Goal: Find specific page/section: Find specific page/section

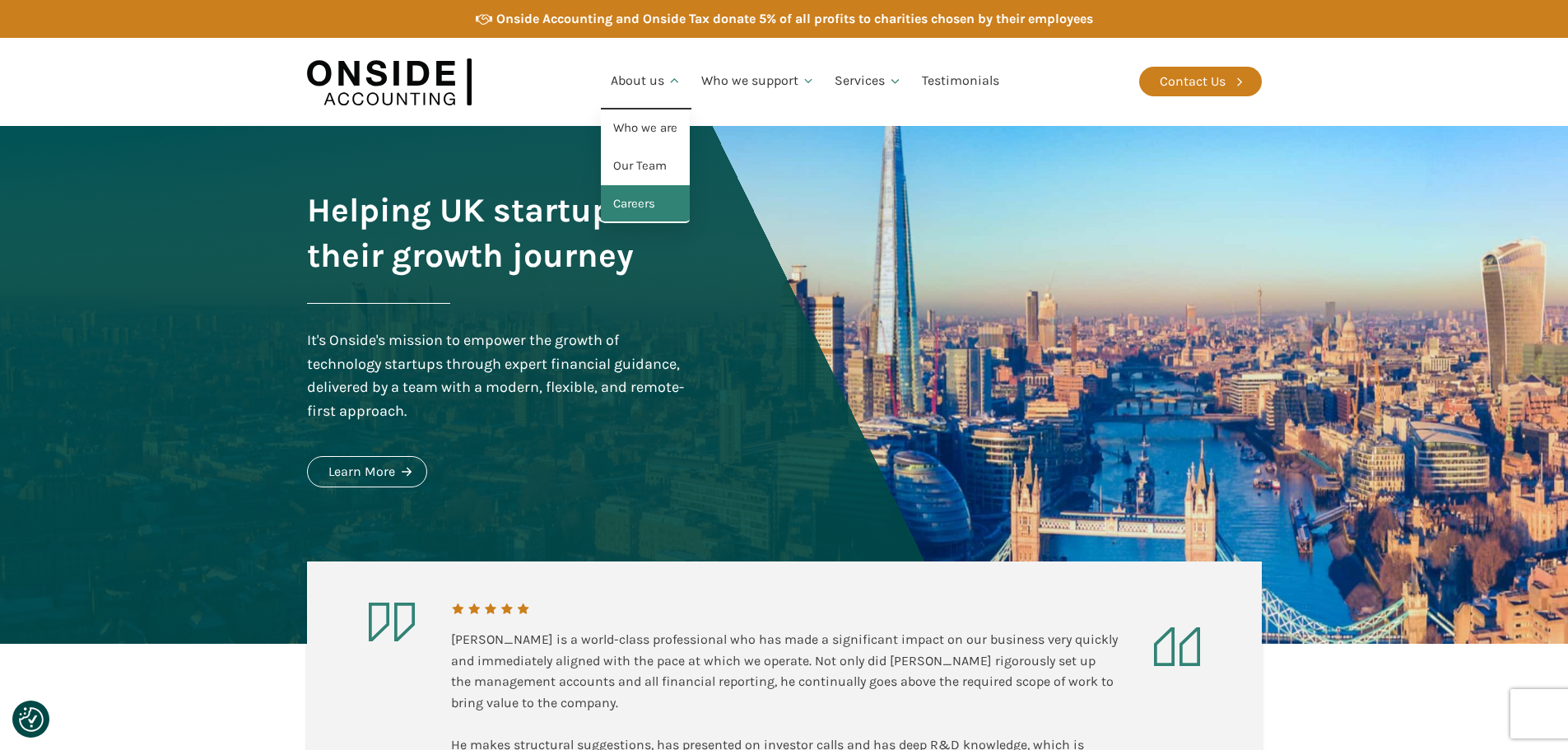
click at [636, 204] on link "Careers" at bounding box center [645, 203] width 88 height 38
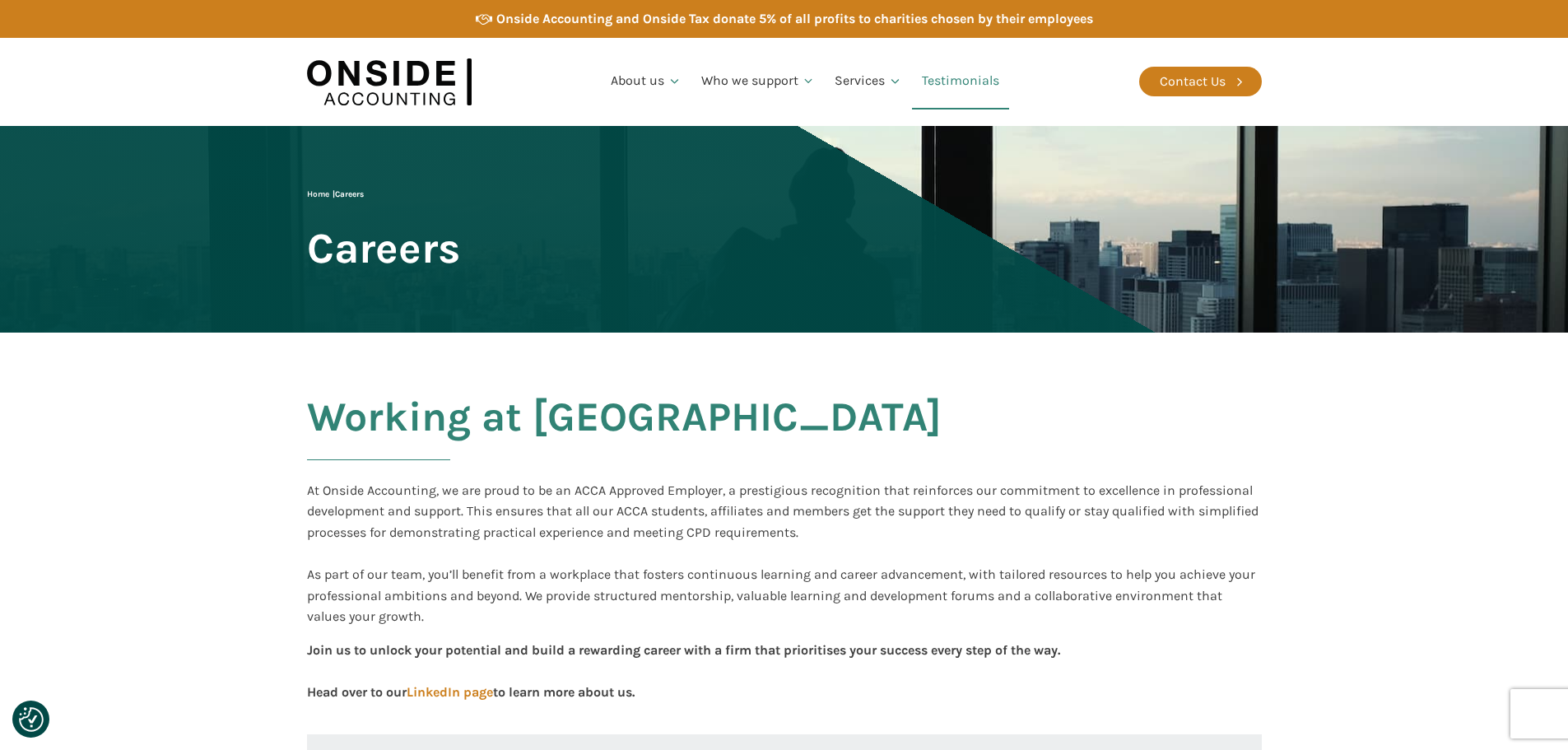
click at [980, 87] on link "Testimonials" at bounding box center [960, 81] width 97 height 56
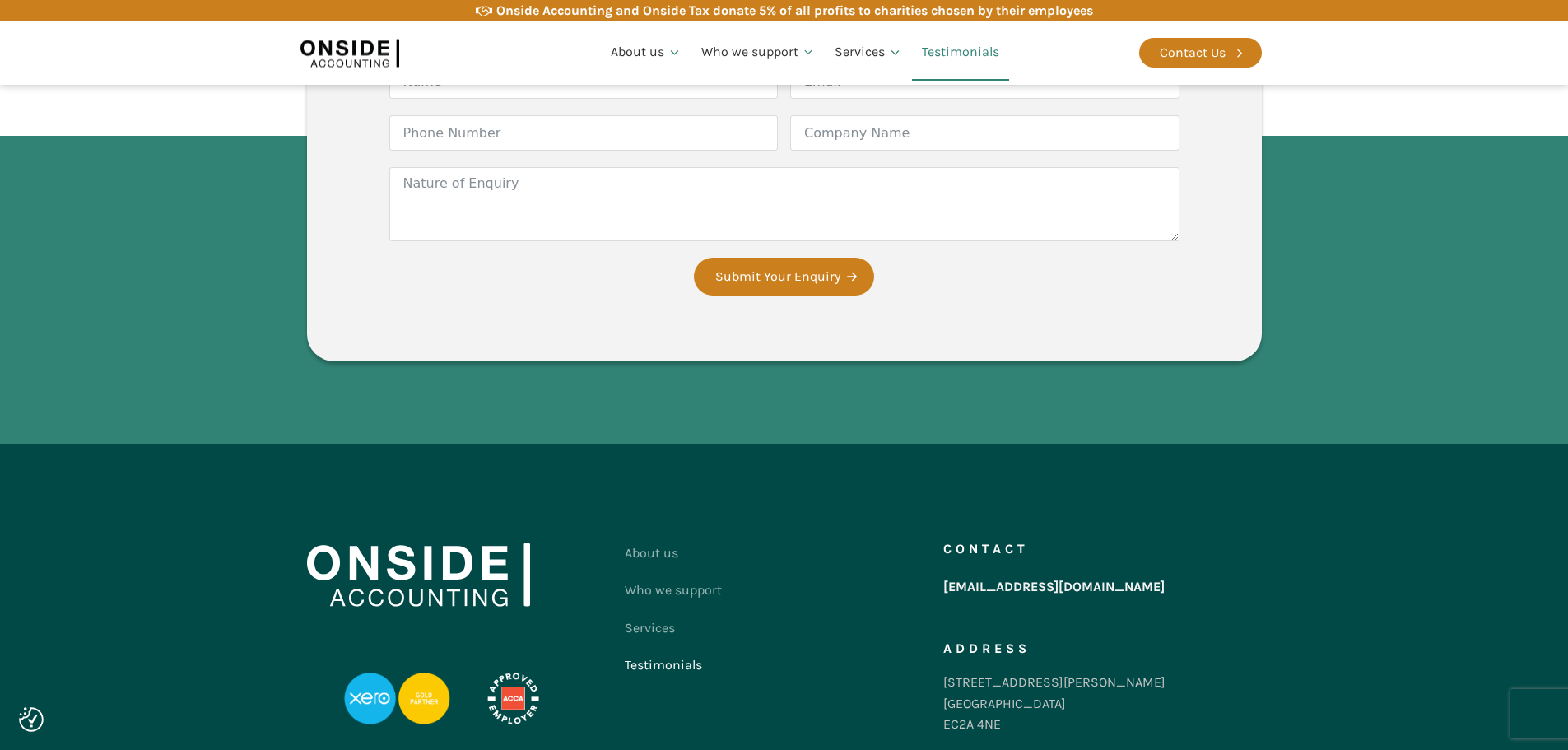
scroll to position [3977, 0]
